Goal: Transaction & Acquisition: Book appointment/travel/reservation

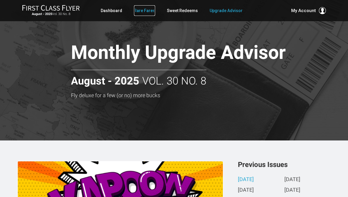
click at [140, 12] on link "Rare Fares" at bounding box center [144, 10] width 21 height 11
click at [140, 8] on link "Rare Fares" at bounding box center [144, 10] width 21 height 11
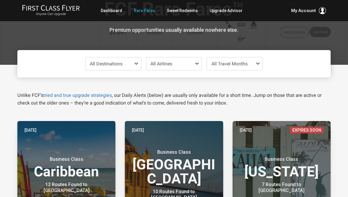
scroll to position [33, 0]
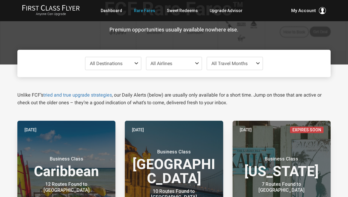
click at [135, 63] on span at bounding box center [137, 63] width 7 height 5
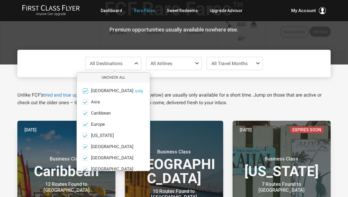
click at [84, 91] on span at bounding box center [85, 91] width 4 height 4
click at [0, 0] on input "Africa only" at bounding box center [0, 0] width 0 height 0
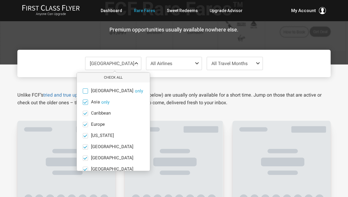
click at [85, 100] on span at bounding box center [85, 102] width 4 height 4
click at [0, 0] on input "Asia only" at bounding box center [0, 0] width 0 height 0
click at [84, 113] on span at bounding box center [85, 113] width 4 height 4
click at [0, 0] on input "Caribbean only" at bounding box center [0, 0] width 0 height 0
click at [84, 139] on ul "Africa only Asia only Caribbean only Europe only Hawaii only India only Mexico …" at bounding box center [113, 146] width 73 height 129
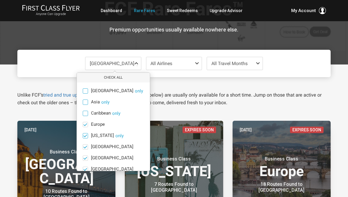
click at [84, 136] on span at bounding box center [85, 135] width 4 height 4
click at [0, 0] on input "Hawaii only" at bounding box center [0, 0] width 0 height 0
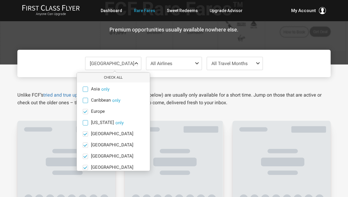
scroll to position [16, 0]
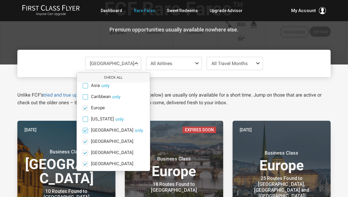
click at [84, 130] on span at bounding box center [85, 130] width 4 height 4
click at [0, 0] on input "India only" at bounding box center [0, 0] width 0 height 0
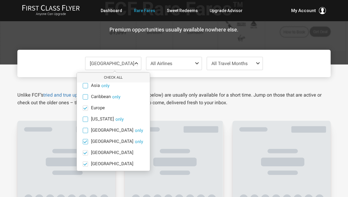
click at [85, 143] on span at bounding box center [85, 141] width 4 height 4
click at [0, 0] on input "Mexico only" at bounding box center [0, 0] width 0 height 0
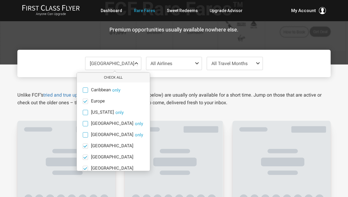
scroll to position [25, 0]
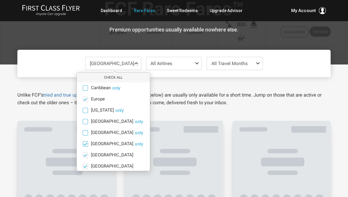
click at [85, 143] on span at bounding box center [85, 144] width 4 height 4
click at [0, 0] on input "Middle East only" at bounding box center [0, 0] width 0 height 0
click at [87, 156] on span at bounding box center [85, 155] width 4 height 4
click at [0, 0] on input "North America only" at bounding box center [0, 0] width 0 height 0
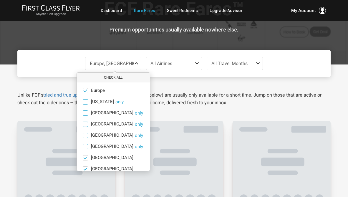
click at [87, 156] on span at bounding box center [85, 157] width 4 height 4
click at [0, 0] on input "South America only" at bounding box center [0, 0] width 0 height 0
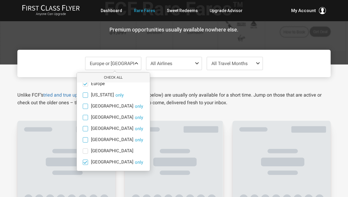
click at [87, 162] on span at bounding box center [85, 162] width 4 height 4
click at [0, 0] on input "South Pacific only" at bounding box center [0, 0] width 0 height 0
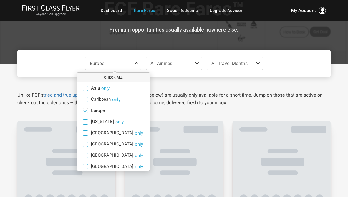
scroll to position [0, 0]
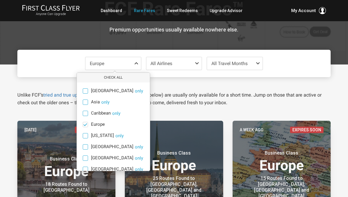
click at [197, 63] on span at bounding box center [198, 63] width 7 height 5
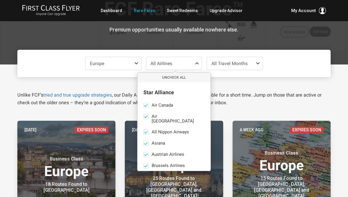
click at [198, 40] on div "FCF Rare Fares™ Premium opportunities usually available nowhere else." at bounding box center [173, 15] width 313 height 97
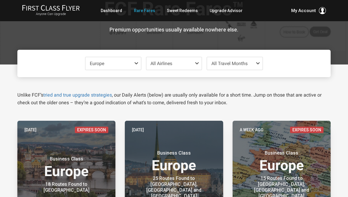
click at [257, 65] on span at bounding box center [258, 63] width 7 height 5
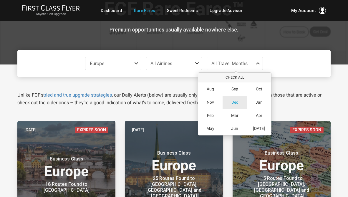
click at [234, 101] on span "Dec" at bounding box center [234, 102] width 7 height 5
click at [280, 62] on div "Europe Check All Africa only Asia only Caribbean only Europe only Hawaii only I…" at bounding box center [173, 63] width 313 height 27
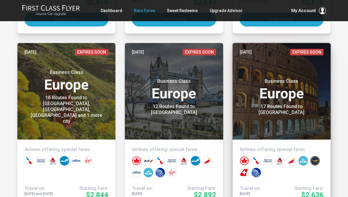
scroll to position [313, 0]
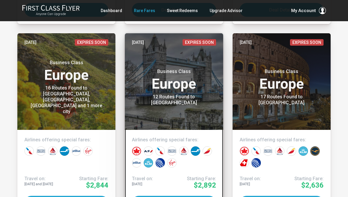
click at [175, 74] on small "Business Class" at bounding box center [174, 72] width 74 height 6
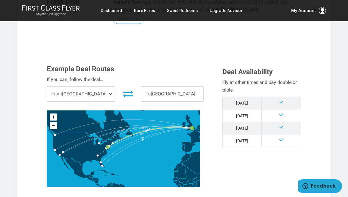
scroll to position [133, 0]
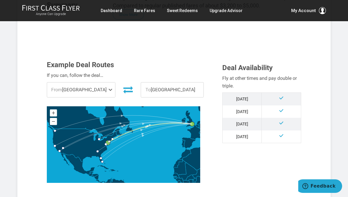
click at [108, 90] on span at bounding box center [111, 89] width 7 height 15
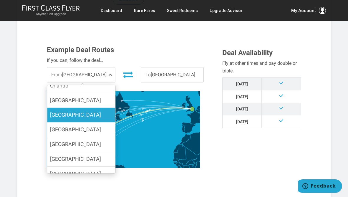
scroll to position [75, 0]
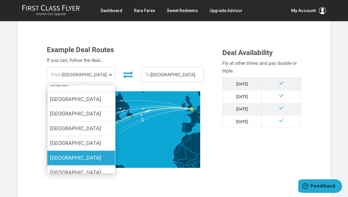
click at [87, 151] on label "San Francisco" at bounding box center [81, 158] width 68 height 14
click at [0, 0] on input "San Francisco" at bounding box center [0, 0] width 0 height 0
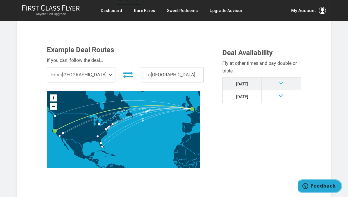
click at [318, 185] on span "Feedback" at bounding box center [322, 185] width 25 height 5
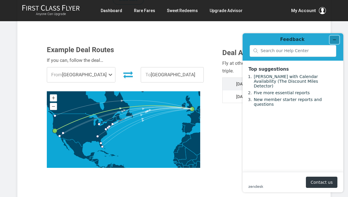
click at [334, 40] on icon "Minimize widget" at bounding box center [334, 40] width 4 height 4
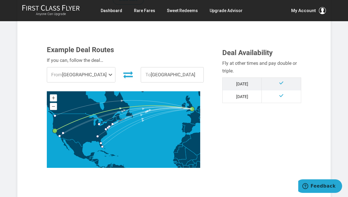
click at [286, 143] on div "Example Deal Routes If you can, follow the deal… From San Francisco Boston Phil…" at bounding box center [173, 111] width 263 height 131
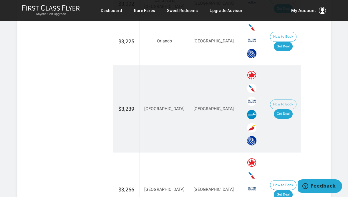
scroll to position [576, 0]
